Goal: Task Accomplishment & Management: Check status

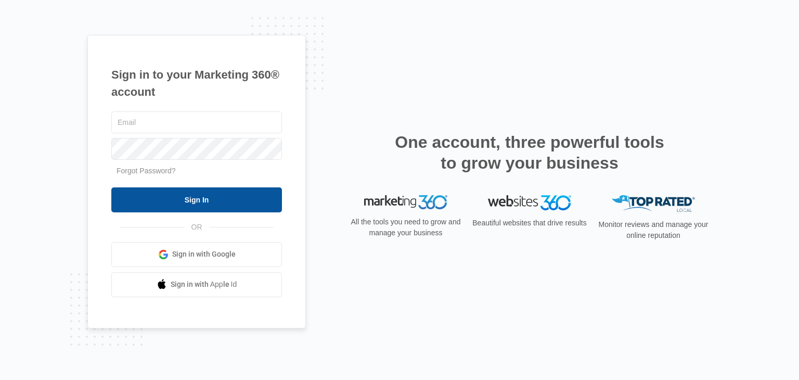
type input "[PERSON_NAME][EMAIL_ADDRESS][DOMAIN_NAME]"
click at [152, 196] on input "Sign In" at bounding box center [196, 199] width 171 height 25
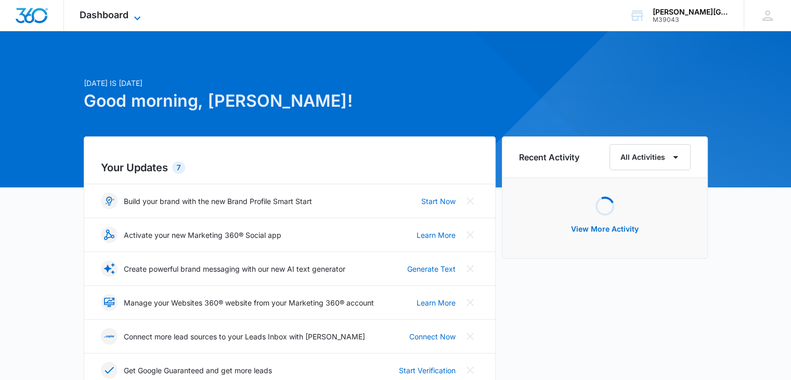
click at [128, 13] on span "Dashboard" at bounding box center [104, 14] width 49 height 11
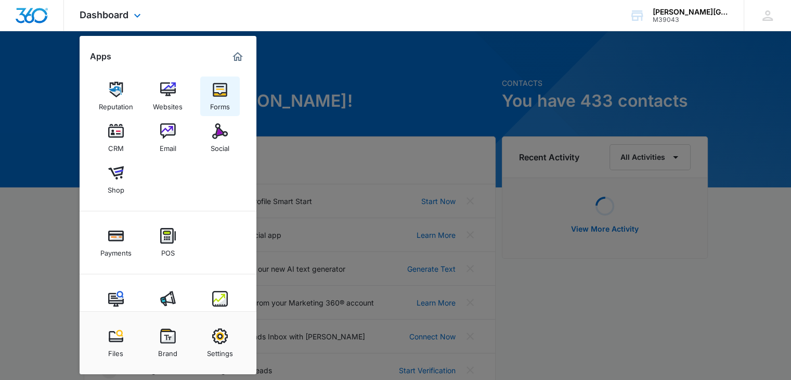
click at [216, 102] on div "Forms" at bounding box center [220, 104] width 20 height 14
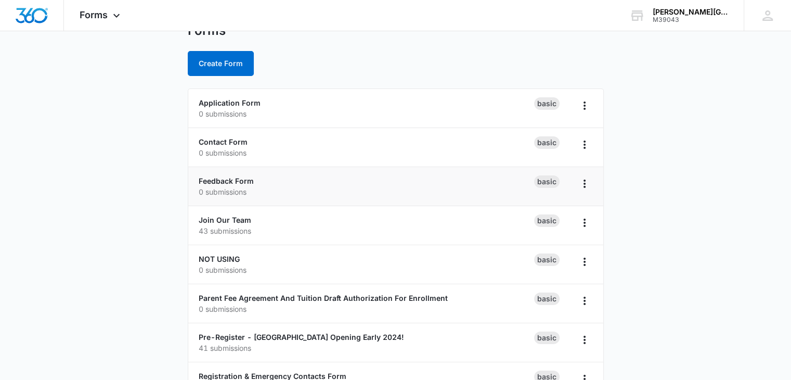
scroll to position [43, 0]
click at [240, 217] on link "Join Our Team" at bounding box center [225, 218] width 53 height 9
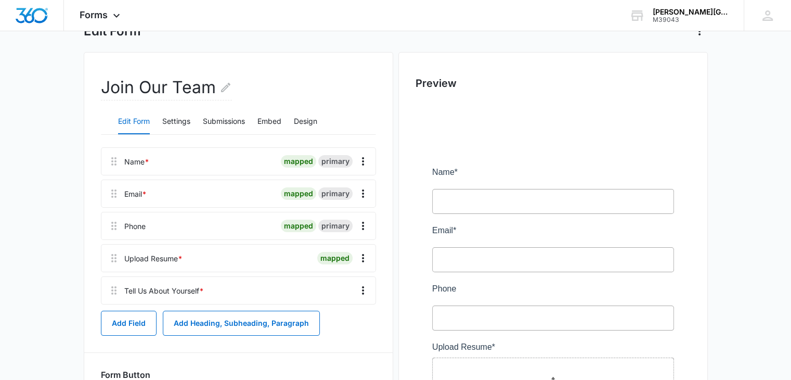
scroll to position [68, 0]
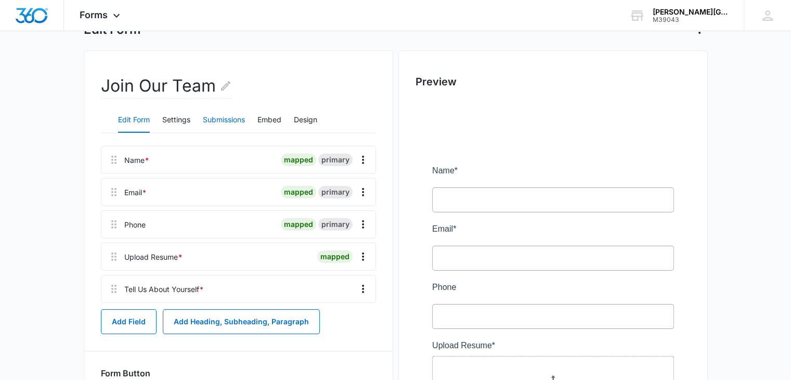
click at [239, 124] on button "Submissions" at bounding box center [224, 120] width 42 height 25
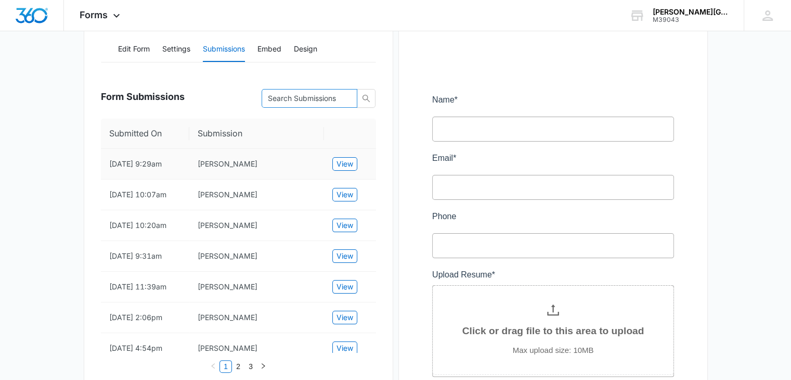
scroll to position [144, 0]
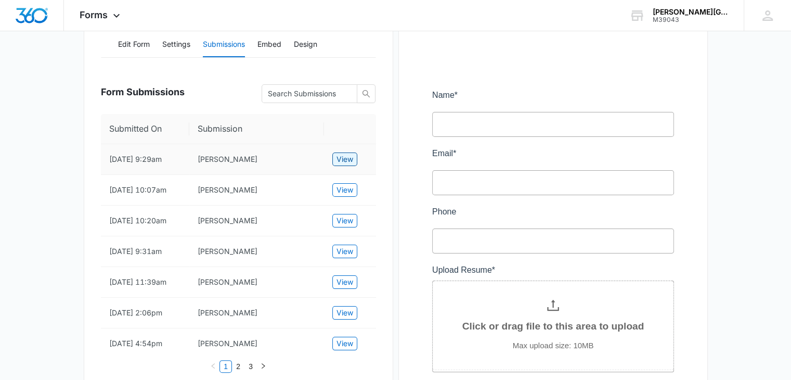
click at [347, 157] on span "View" at bounding box center [345, 158] width 17 height 11
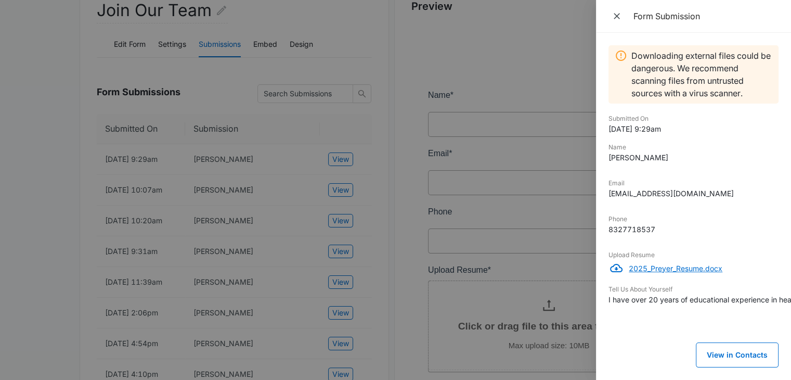
click at [691, 265] on p "2025_Preyer_Resume.docx" at bounding box center [704, 268] width 150 height 11
